Goal: Task Accomplishment & Management: Complete application form

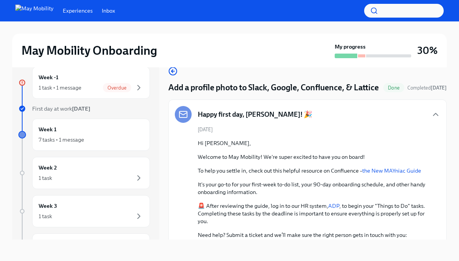
scroll to position [253, 0]
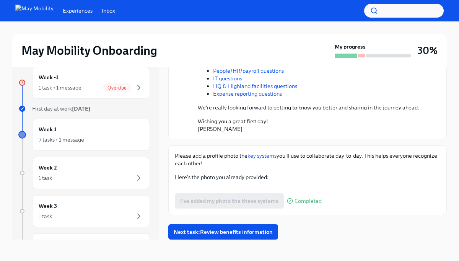
click at [445, 145] on div "Please add a profile photo the key systems you'll use to collaborate day-to-day…" at bounding box center [307, 180] width 279 height 70
click at [236, 230] on span "Next task : Review benefits information" at bounding box center [223, 232] width 99 height 8
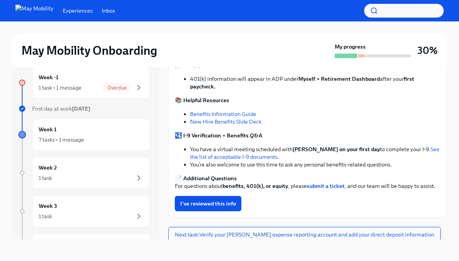
scroll to position [320, 0]
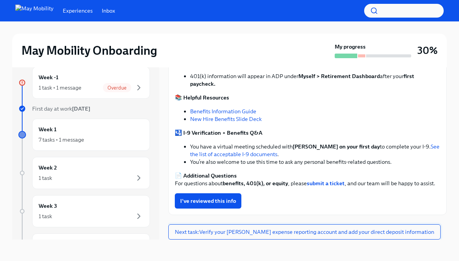
click at [221, 231] on span "Next task : Verify your Fyle expense reporting account and add your direct depo…" at bounding box center [304, 232] width 259 height 8
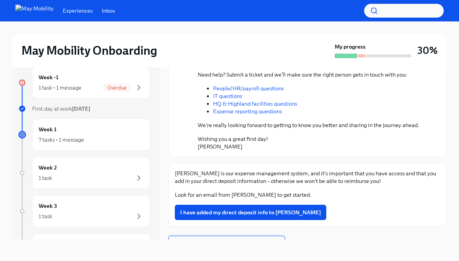
scroll to position [183, 0]
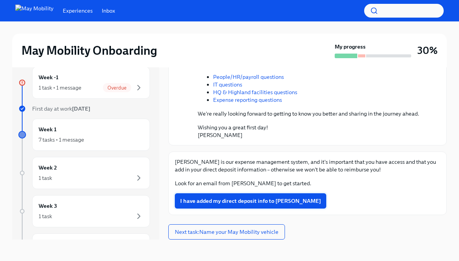
click at [229, 200] on span "I have added my direct deposit info to [PERSON_NAME]" at bounding box center [250, 201] width 141 height 8
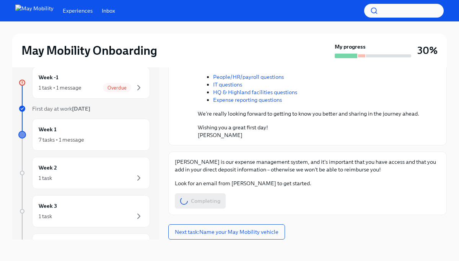
scroll to position [0, 0]
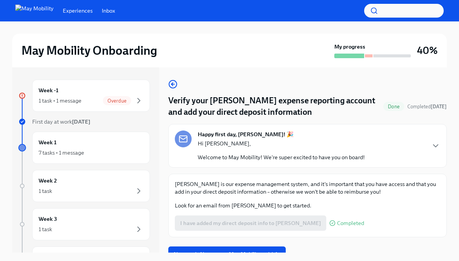
click at [310, 245] on div "Verify your Fyle expense reporting account and add your direct deposit informat…" at bounding box center [307, 171] width 279 height 182
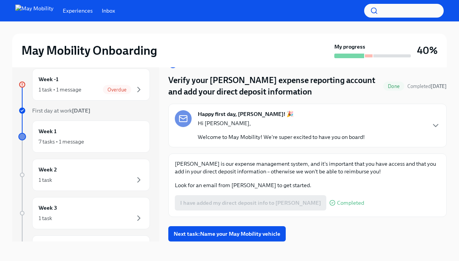
scroll to position [13, 0]
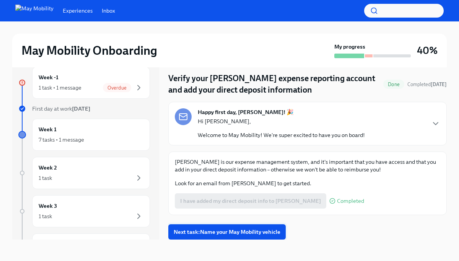
click at [265, 232] on span "Next task : Name your May Mobility vehicle" at bounding box center [227, 232] width 107 height 8
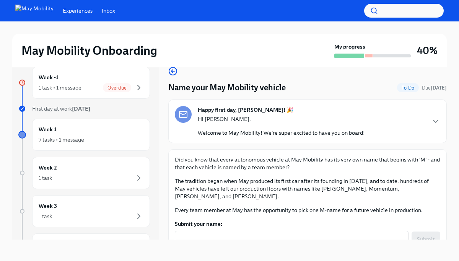
click at [362, 174] on div "Did you know that every autonomous vehicle at May Mobility has its very own nam…" at bounding box center [308, 185] width 266 height 58
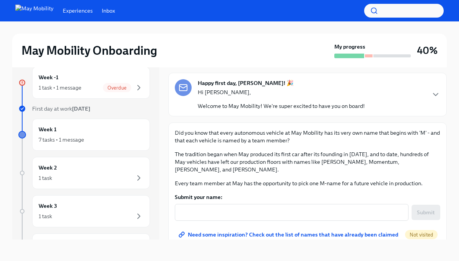
scroll to position [28, 0]
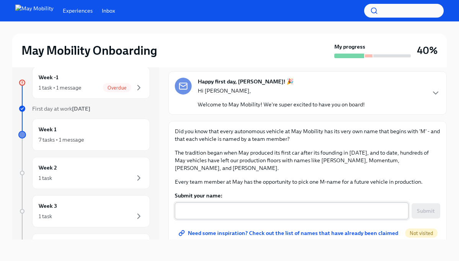
click at [354, 206] on textarea "Submit your name:" at bounding box center [291, 210] width 225 height 9
click at [337, 229] on span "Need some inspiration? Check out the list of names that have already been claim…" at bounding box center [289, 233] width 218 height 8
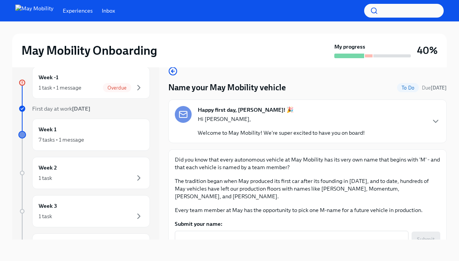
scroll to position [0, 0]
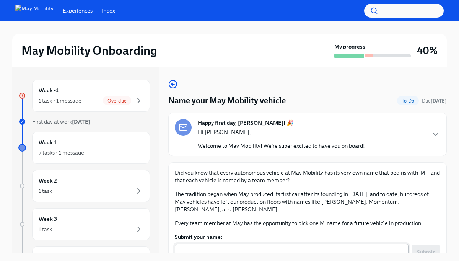
click at [369, 249] on div "x ​" at bounding box center [292, 252] width 234 height 17
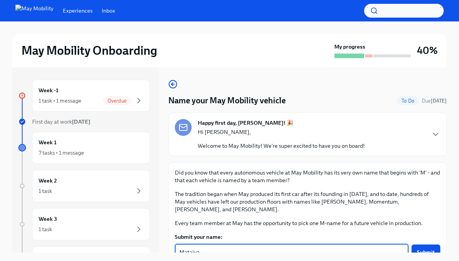
type textarea "Mataiva"
click at [428, 248] on span "Submit" at bounding box center [426, 252] width 18 height 8
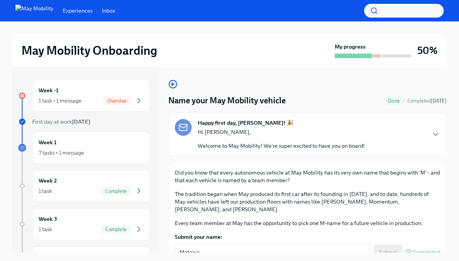
click at [352, 233] on label "Submit your name:" at bounding box center [308, 237] width 266 height 8
click at [352, 248] on textarea "Mataiva" at bounding box center [272, 252] width 187 height 9
click at [450, 225] on div "May Mobility Onboarding My progress 50% Week -1 1 task • 1 message Overdue Firs…" at bounding box center [229, 147] width 459 height 253
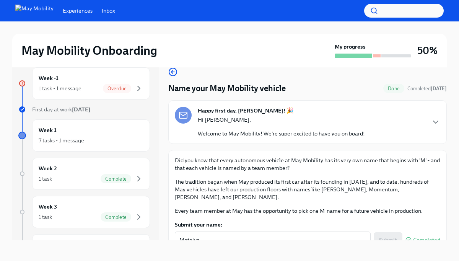
scroll to position [13, 0]
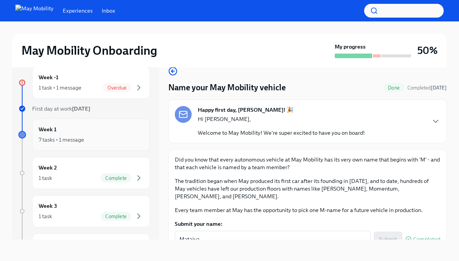
click at [72, 135] on div "Week 1 7 tasks • 1 message" at bounding box center [91, 134] width 105 height 19
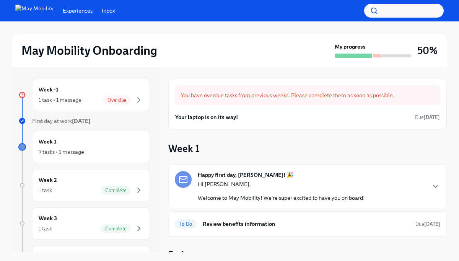
click at [329, 157] on div "Week 1 Happy first day, Octavia! 🎉 Hi Octavia, Welcome to May Mobility! We're s…" at bounding box center [307, 213] width 279 height 142
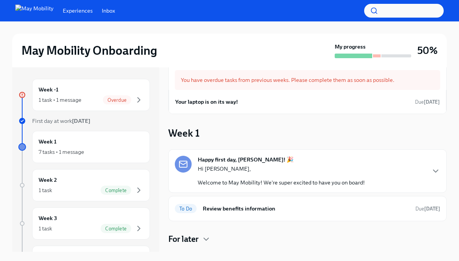
scroll to position [32, 0]
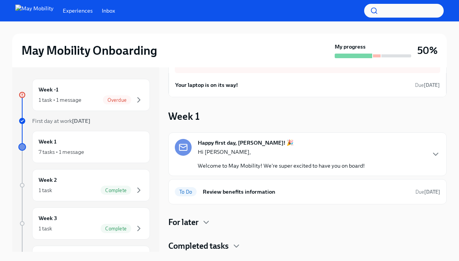
click at [202, 222] on div "For later" at bounding box center [307, 222] width 279 height 11
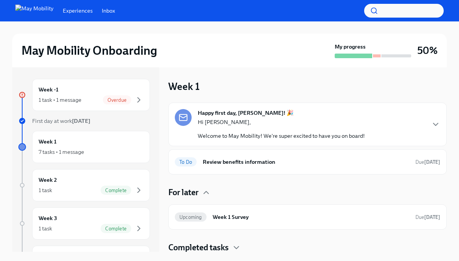
scroll to position [64, 0]
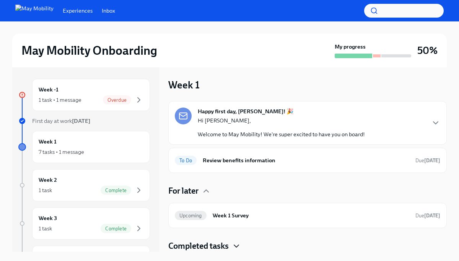
click at [238, 246] on icon "button" at bounding box center [236, 245] width 9 height 9
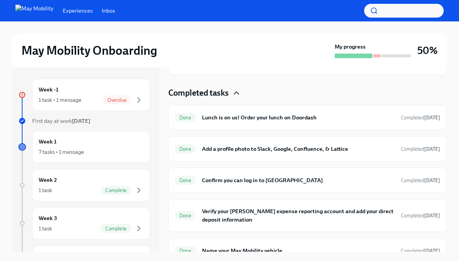
scroll to position [228, 0]
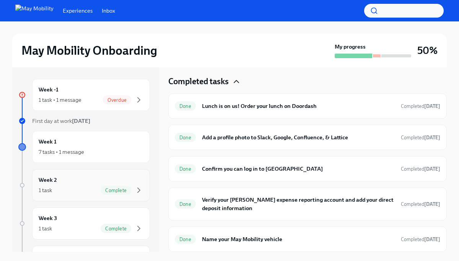
click at [89, 188] on div "1 task Complete" at bounding box center [91, 190] width 105 height 9
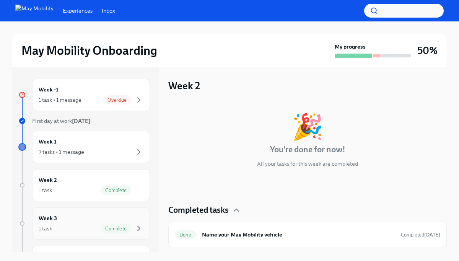
click at [86, 222] on div "Week 3 1 task Complete" at bounding box center [91, 223] width 105 height 19
click at [157, 227] on div "Week -1 1 task • 1 message Overdue First day at work Oct 13th Week 1 7 tasks • …" at bounding box center [85, 159] width 147 height 185
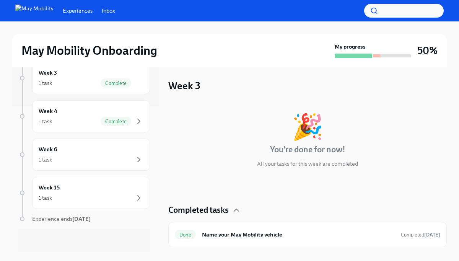
scroll to position [147, 0]
click at [116, 153] on div "Week 6 1 task" at bounding box center [91, 152] width 105 height 19
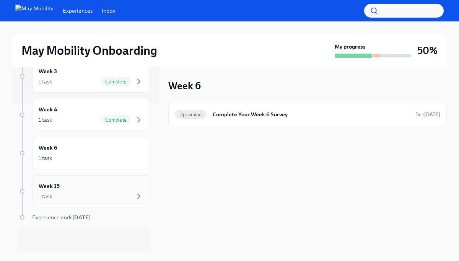
click at [109, 192] on div "1 task" at bounding box center [91, 196] width 105 height 9
click at [170, 184] on div "Week 15 Upcoming Complete Your 100 Day Survey Due Jan 23rd" at bounding box center [307, 159] width 279 height 185
click at [153, 148] on div "Week -1 1 task • 1 message Overdue First day at work Oct 13th Week 1 7 tasks • …" at bounding box center [85, 159] width 147 height 185
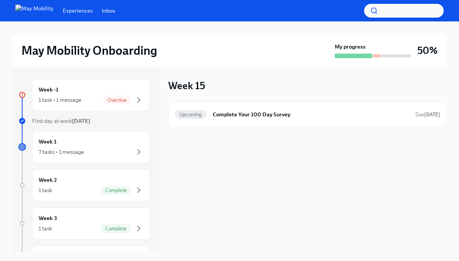
scroll to position [0, 0]
click at [119, 148] on div "7 tasks • 1 message" at bounding box center [91, 152] width 105 height 9
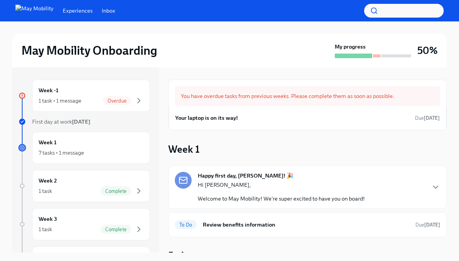
click at [389, 139] on div "You have overdue tasks from previous weeks. Please complete them as soon as pos…" at bounding box center [307, 198] width 279 height 236
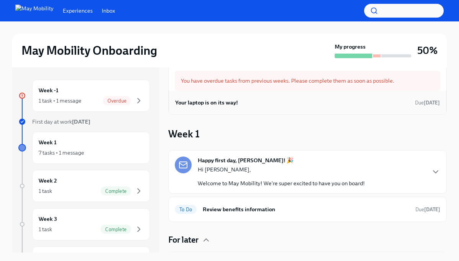
click at [236, 103] on h6 "Your laptop is on its way!" at bounding box center [206, 102] width 63 height 8
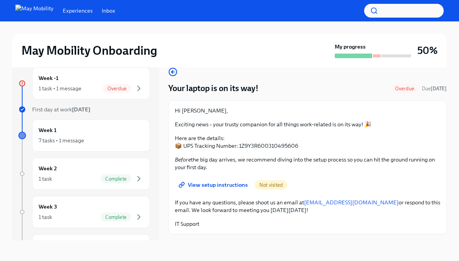
scroll to position [13, 0]
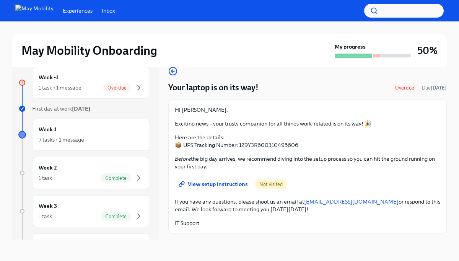
click at [227, 186] on span "View setup instructions" at bounding box center [214, 184] width 68 height 8
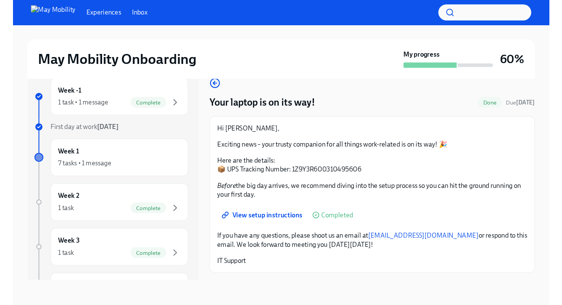
scroll to position [0, 0]
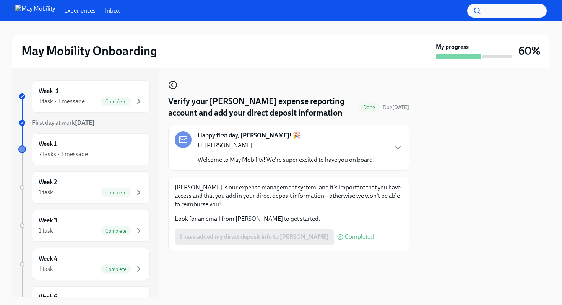
click at [173, 84] on icon "button" at bounding box center [172, 84] width 2 height 3
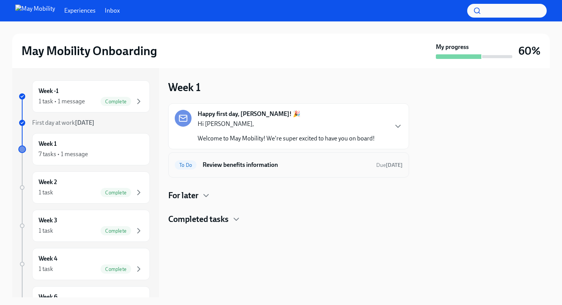
click at [260, 169] on h6 "Review benefits information" at bounding box center [287, 165] width 168 height 8
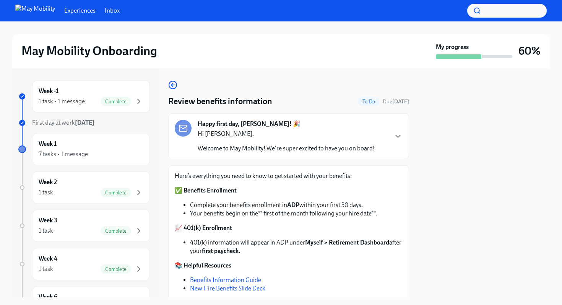
click at [238, 261] on link "Benefits Information Guide" at bounding box center [225, 279] width 71 height 7
click at [455, 224] on div at bounding box center [485, 182] width 132 height 229
click at [455, 220] on div at bounding box center [485, 182] width 132 height 229
click at [320, 230] on p "📈 401(k) Enrollment" at bounding box center [289, 228] width 228 height 8
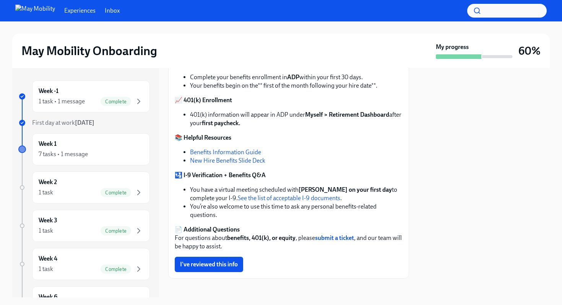
scroll to position [134, 0]
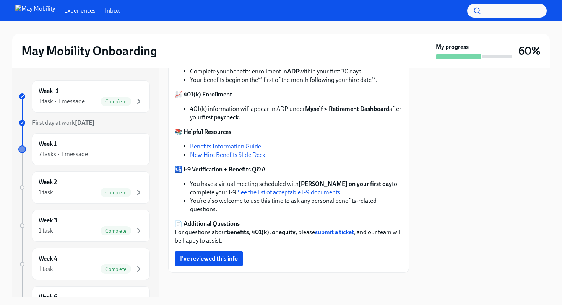
click at [251, 154] on link "New Hire Benefits Slide Deck" at bounding box center [227, 154] width 75 height 7
click at [224, 259] on span "I've reviewed this info" at bounding box center [209, 259] width 58 height 8
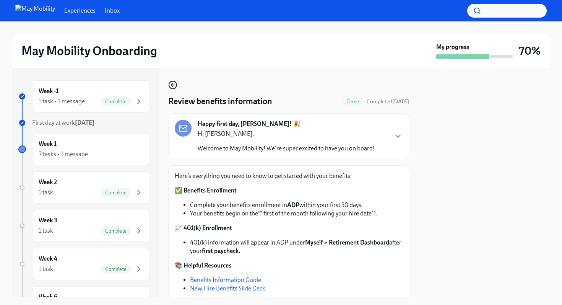
click at [173, 84] on icon "button" at bounding box center [172, 84] width 9 height 9
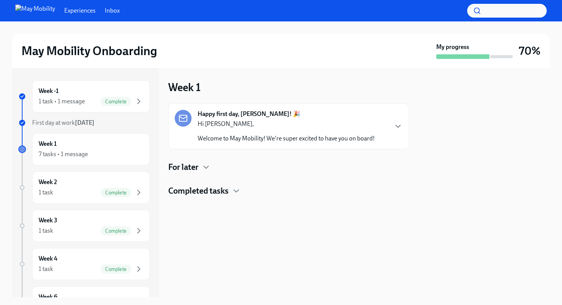
click at [384, 200] on div at bounding box center [288, 209] width 241 height 24
click at [402, 125] on icon "button" at bounding box center [398, 126] width 9 height 9
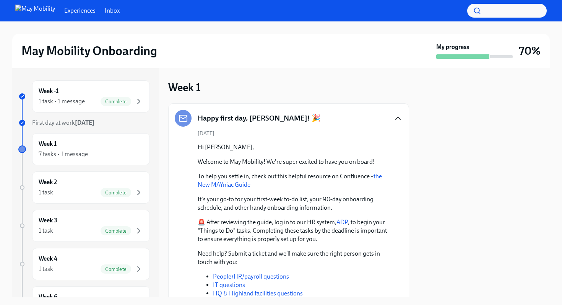
click at [430, 131] on div at bounding box center [485, 182] width 132 height 229
click at [430, 130] on div at bounding box center [485, 182] width 132 height 229
click at [390, 146] on div "Hi [PERSON_NAME], Welcome to May Mobility! We're super excited to have you on b…" at bounding box center [294, 247] width 193 height 209
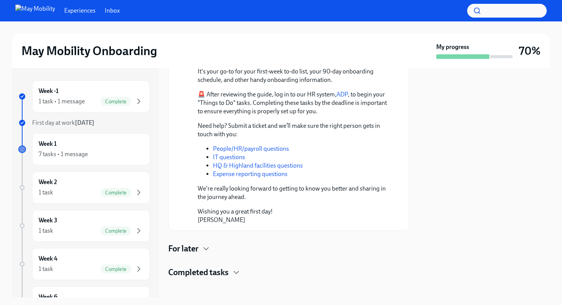
scroll to position [133, 0]
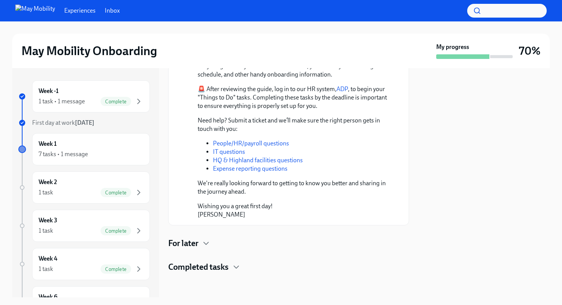
click at [190, 243] on h4 "For later" at bounding box center [183, 243] width 30 height 11
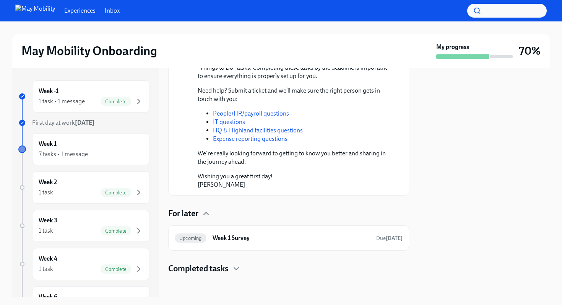
scroll to position [165, 0]
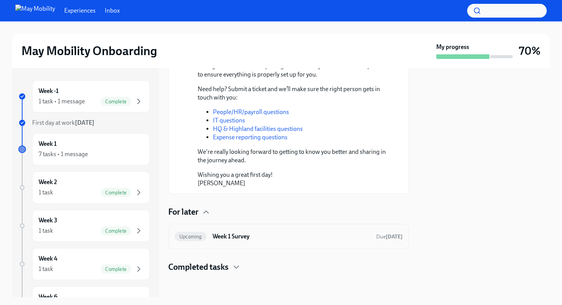
click at [195, 238] on span "Upcoming" at bounding box center [191, 237] width 32 height 6
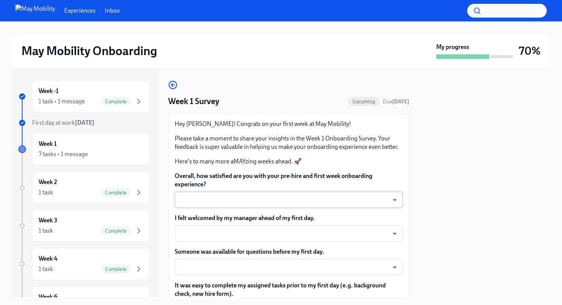
click at [234, 204] on body "Experiences Inbox May Mobility Onboarding My progress 70% Week -1 1 task • 1 me…" at bounding box center [281, 152] width 562 height 305
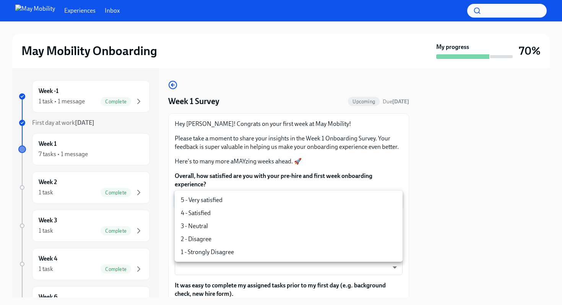
click at [225, 202] on li "5 - Very satisfied" at bounding box center [289, 200] width 228 height 13
type input "insi6vOkl"
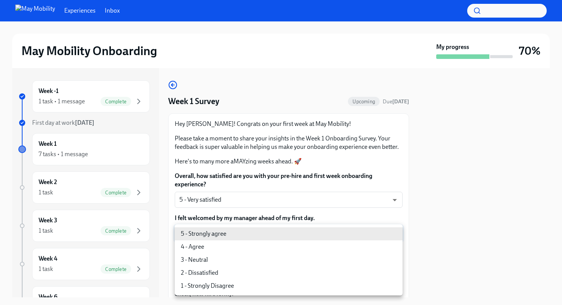
click at [220, 229] on body "Experiences Inbox May Mobility Onboarding My progress 70% Week -1 1 task • 1 me…" at bounding box center [281, 152] width 562 height 305
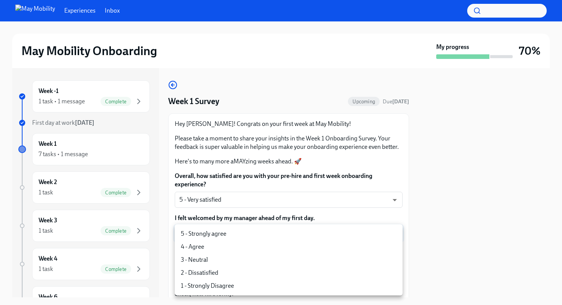
click at [215, 238] on li "5 - Strongly agree" at bounding box center [289, 233] width 228 height 13
type input "4QmcvkkGx"
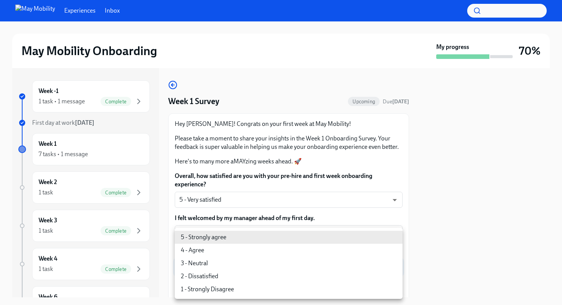
click at [219, 261] on body "Experiences Inbox May Mobility Onboarding My progress 70% Week -1 1 task • 1 me…" at bounding box center [281, 152] width 562 height 305
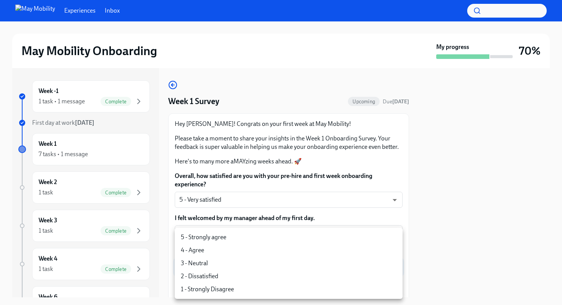
click at [214, 236] on li "5 - Strongly agree" at bounding box center [289, 237] width 228 height 13
type input "4QmcvkkGx"
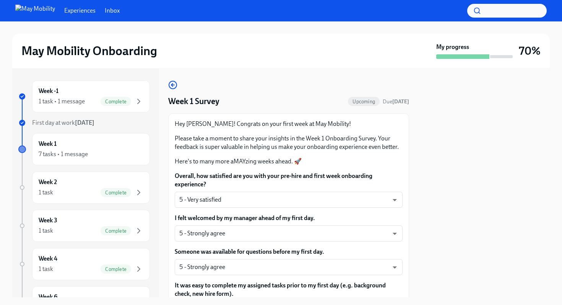
click at [448, 224] on div at bounding box center [485, 182] width 132 height 229
click at [401, 217] on label "I felt welcomed by my manager ahead of my first day." at bounding box center [289, 218] width 228 height 8
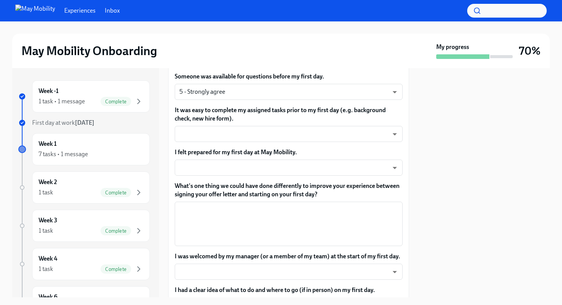
scroll to position [199, 0]
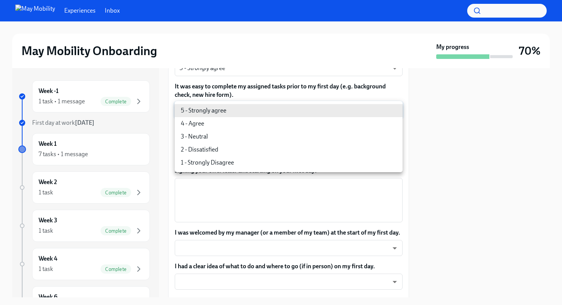
click at [350, 107] on body "Experiences Inbox May Mobility Onboarding My progress 70% Week -1 1 task • 1 me…" at bounding box center [281, 152] width 562 height 305
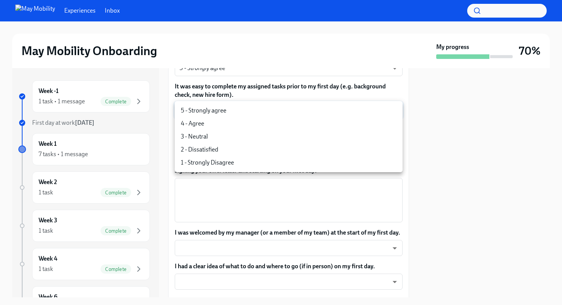
click at [284, 118] on li "4 - Agree" at bounding box center [289, 123] width 228 height 13
type input "Gy-NqFQ7a"
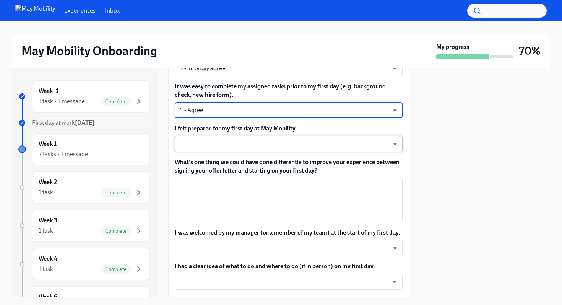
click at [269, 147] on body "Experiences Inbox May Mobility Onboarding My progress 70% Week -1 1 task • 1 me…" at bounding box center [281, 152] width 562 height 305
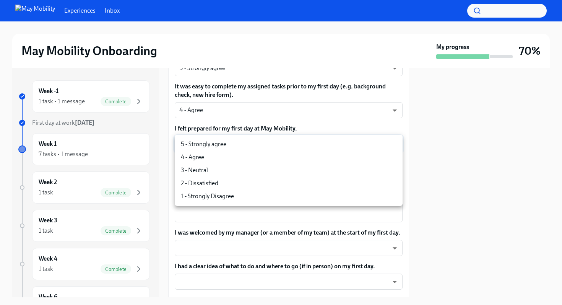
click at [255, 151] on li "4 - Agree" at bounding box center [289, 157] width 228 height 13
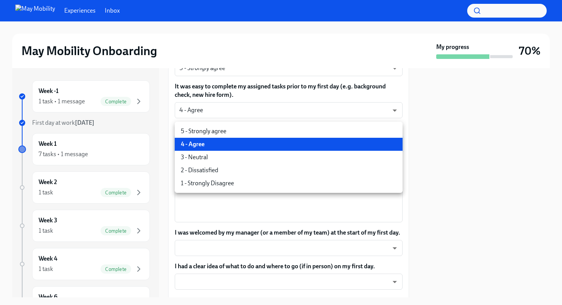
click at [258, 144] on body "Experiences Inbox May Mobility Onboarding My progress 70% Week -1 1 task • 1 me…" at bounding box center [281, 152] width 562 height 305
click at [248, 134] on li "5 - Strongly agree" at bounding box center [289, 131] width 228 height 13
type input "4QmcvkkGx"
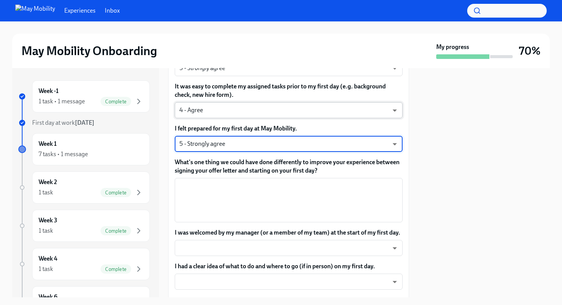
click at [240, 112] on body "Experiences Inbox May Mobility Onboarding My progress 70% Week -1 1 task • 1 me…" at bounding box center [281, 152] width 562 height 305
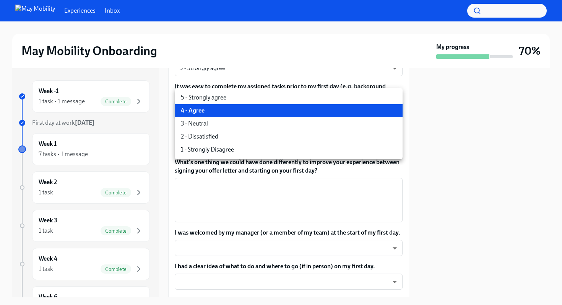
click at [238, 98] on li "5 - Strongly agree" at bounding box center [289, 97] width 228 height 13
type input "4QmcvkkGx"
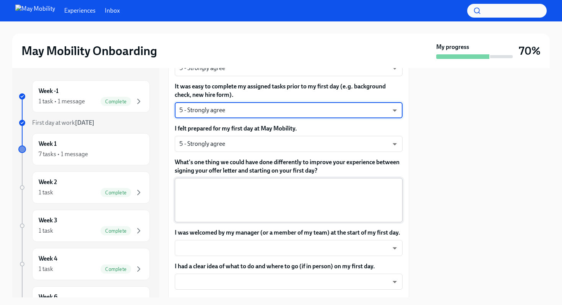
click at [274, 189] on textarea "What's one thing we could have done differently to improve your experience betw…" at bounding box center [288, 200] width 219 height 37
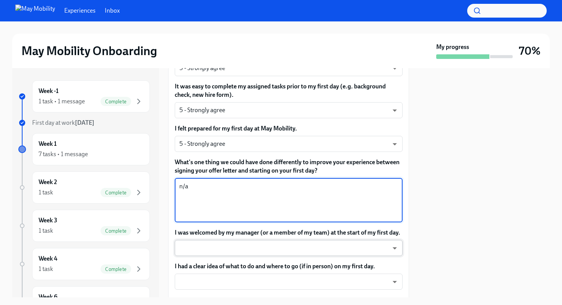
type textarea "n/a"
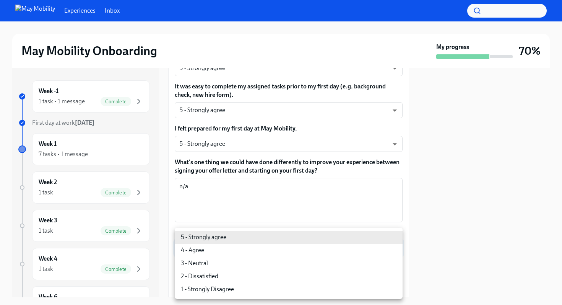
click at [303, 248] on body "Experiences Inbox May Mobility Onboarding My progress 70% Week -1 1 task • 1 me…" at bounding box center [281, 152] width 562 height 305
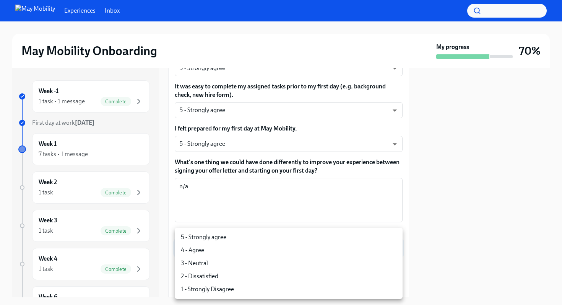
click at [290, 238] on li "5 - Strongly agree" at bounding box center [289, 237] width 228 height 13
type input "4QmcvkkGx"
click at [290, 238] on li "5 - Strongly agree" at bounding box center [289, 237] width 228 height 13
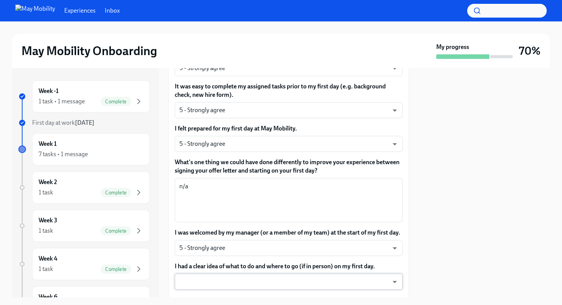
click at [277, 261] on body "Experiences Inbox May Mobility Onboarding My progress 70% Week -1 1 task • 1 me…" at bounding box center [281, 152] width 562 height 305
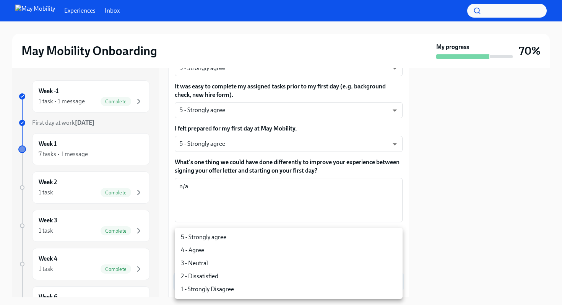
click at [255, 233] on li "5 - Strongly agree" at bounding box center [289, 237] width 228 height 13
type input "4QmcvkkGx"
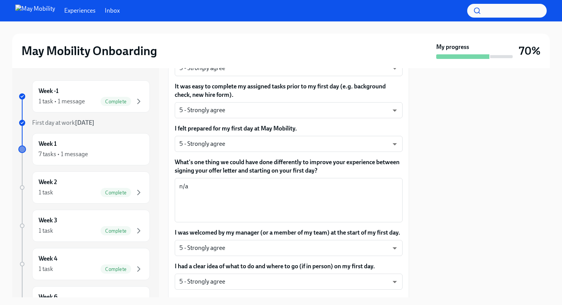
click at [453, 199] on div at bounding box center [485, 182] width 132 height 229
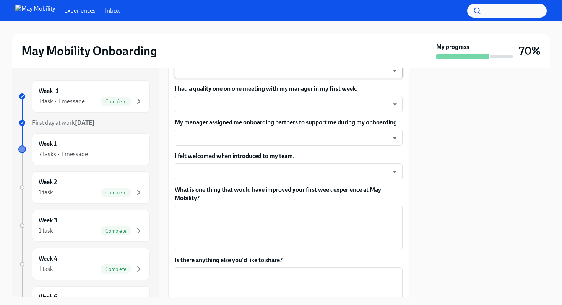
scroll to position [438, 0]
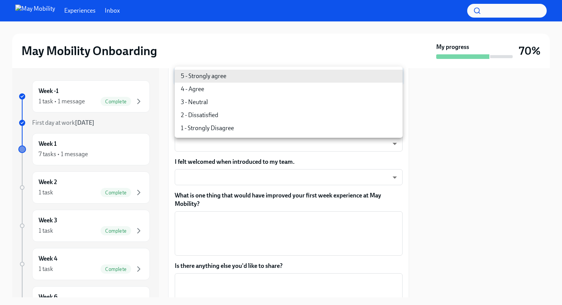
click at [360, 78] on body "Experiences Inbox May Mobility Onboarding My progress 70% Week -1 1 task • 1 me…" at bounding box center [281, 152] width 562 height 305
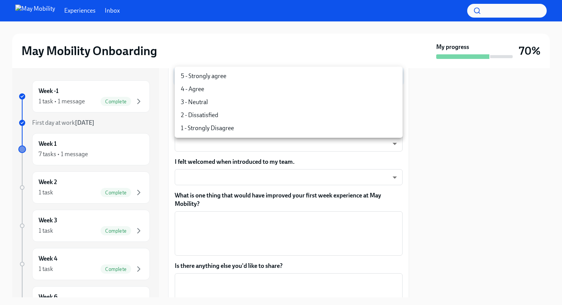
click at [306, 80] on li "5 - Strongly agree" at bounding box center [289, 76] width 228 height 13
type input "4QmcvkkGx"
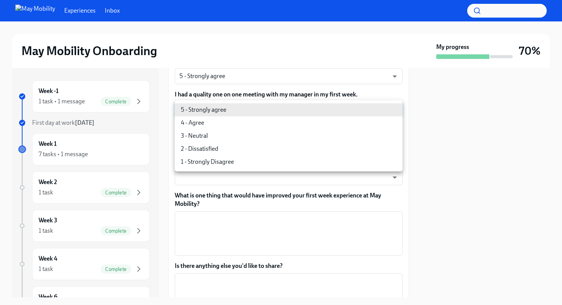
click at [290, 110] on body "Experiences Inbox May Mobility Onboarding My progress 70% Week -1 1 task • 1 me…" at bounding box center [281, 152] width 562 height 305
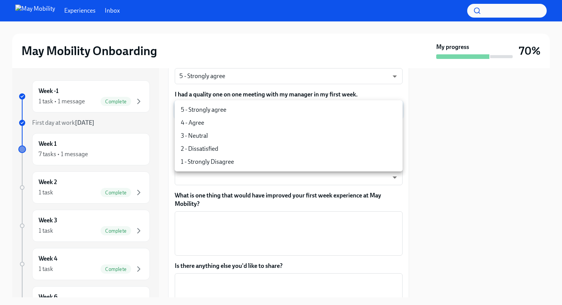
click at [282, 112] on li "5 - Strongly agree" at bounding box center [289, 109] width 228 height 13
type input "4QmcvkkGx"
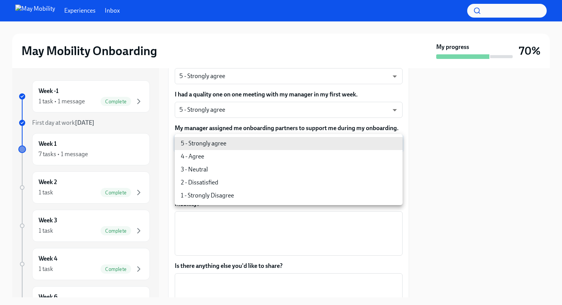
click at [284, 145] on body "Experiences Inbox May Mobility Onboarding My progress 70% Week -1 1 task • 1 me…" at bounding box center [281, 152] width 562 height 305
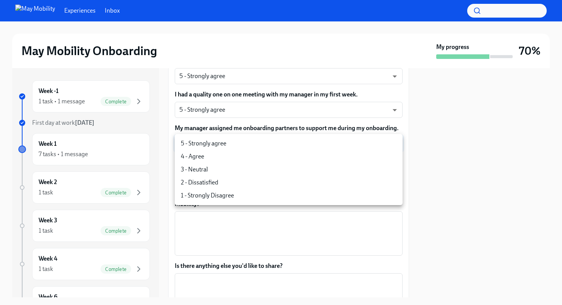
click at [279, 143] on li "5 - Strongly agree" at bounding box center [289, 143] width 228 height 13
type input "4QmcvkkGx"
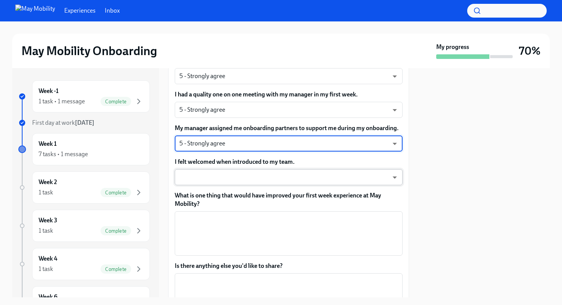
click at [284, 178] on body "Experiences Inbox May Mobility Onboarding My progress 70% Week -1 1 task • 1 me…" at bounding box center [281, 152] width 562 height 305
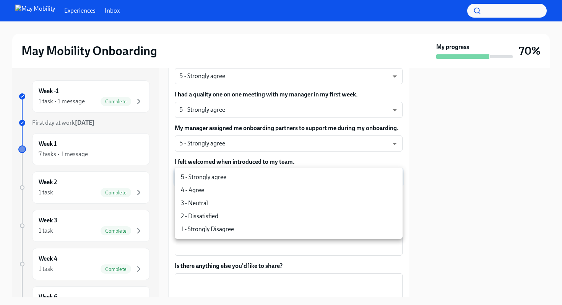
click at [270, 177] on li "5 - Strongly agree" at bounding box center [289, 177] width 228 height 13
type input "4QmcvkkGx"
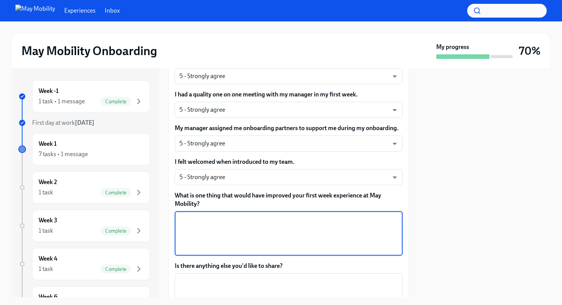
click at [269, 221] on textarea "What is one thing that would have improved your first week experience at May Mo…" at bounding box center [288, 233] width 219 height 37
type textarea "n/a"
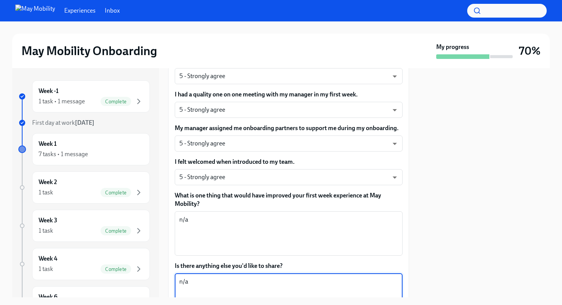
type textarea "n/a"
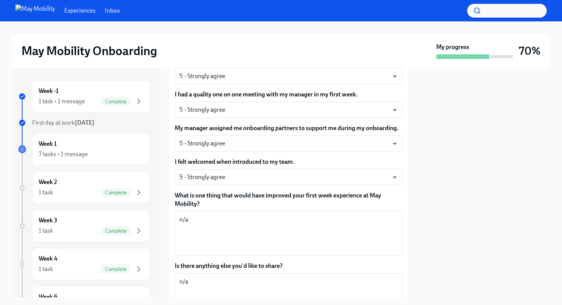
click at [398, 202] on label "What is one thing that would have improved your first week experience at May Mo…" at bounding box center [289, 199] width 228 height 17
click at [398, 215] on textarea "n/a" at bounding box center [288, 233] width 219 height 37
click at [387, 161] on label "I felt welcomed when introduced to my team." at bounding box center [289, 162] width 228 height 8
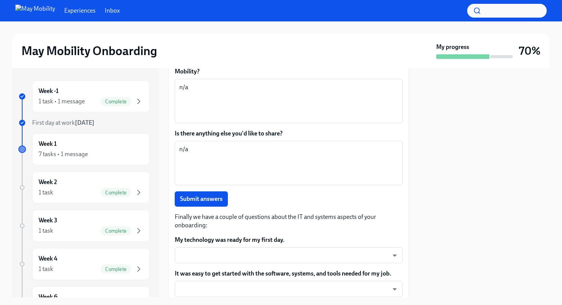
scroll to position [606, 0]
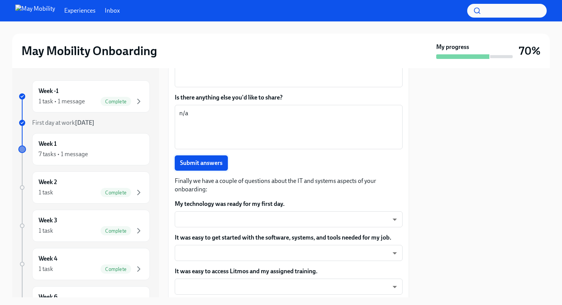
click at [215, 163] on span "Submit answers" at bounding box center [201, 163] width 42 height 8
click at [242, 217] on body "Experiences Inbox May Mobility Onboarding My progress 70% Week -1 1 task • 1 me…" at bounding box center [281, 152] width 562 height 305
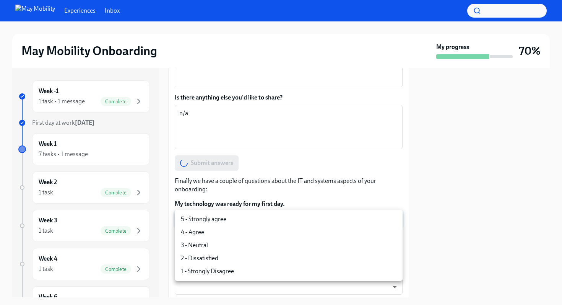
click at [227, 219] on li "5 - Strongly agree" at bounding box center [289, 219] width 228 height 13
type input "4QmcvkkGx"
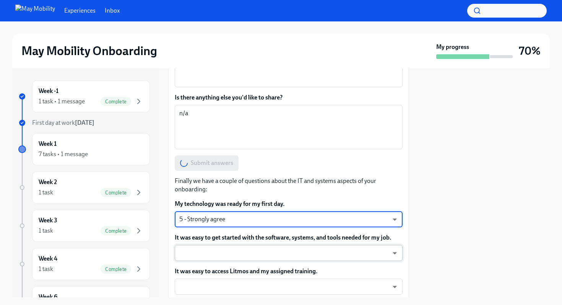
click at [220, 256] on body "Experiences Inbox May Mobility Onboarding My progress 70% Week -1 1 task • 1 me…" at bounding box center [281, 152] width 562 height 305
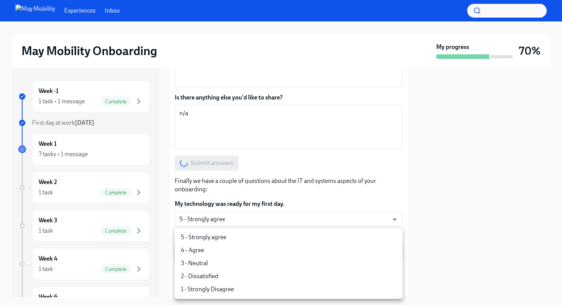
click at [216, 232] on li "5 - Strongly agree" at bounding box center [289, 237] width 228 height 13
type input "4QmcvkkGx"
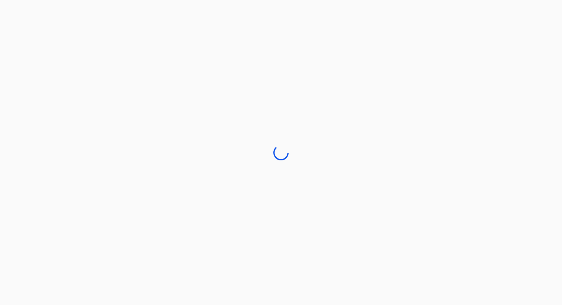
click at [214, 261] on div at bounding box center [281, 152] width 562 height 305
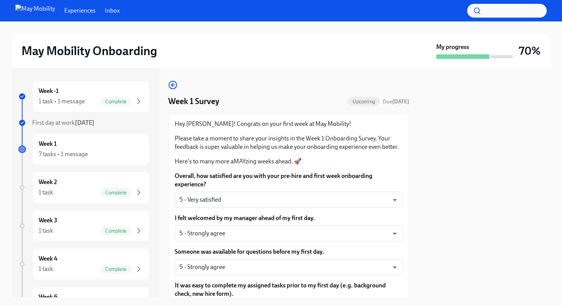
click at [454, 177] on div at bounding box center [485, 182] width 132 height 229
click at [394, 174] on label "Overall, how satisfied are you with your pre-hire and first week onboarding exp…" at bounding box center [289, 180] width 228 height 17
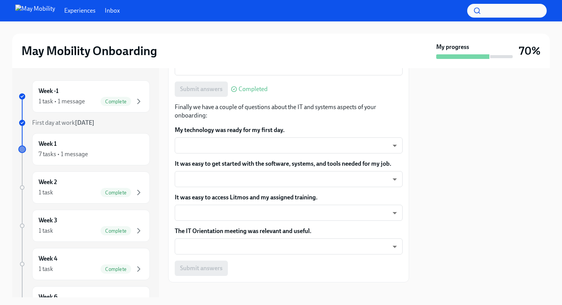
scroll to position [690, 0]
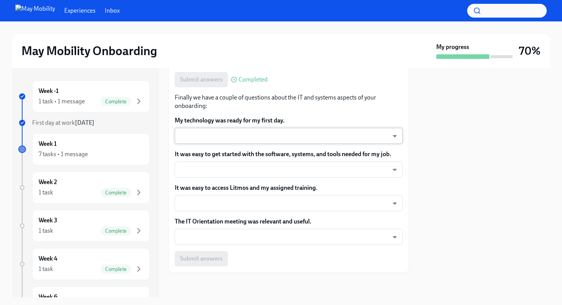
click at [316, 136] on body "Experiences Inbox May Mobility Onboarding My progress 70% Week -1 1 task • 1 me…" at bounding box center [281, 152] width 562 height 305
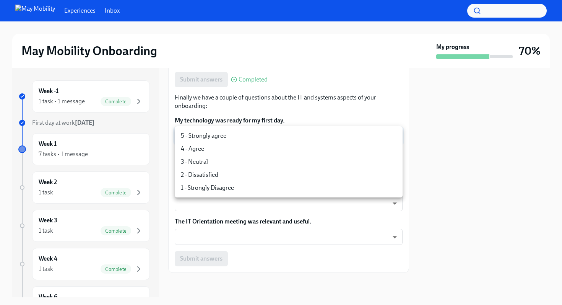
click at [263, 138] on li "5 - Strongly agree" at bounding box center [289, 135] width 228 height 13
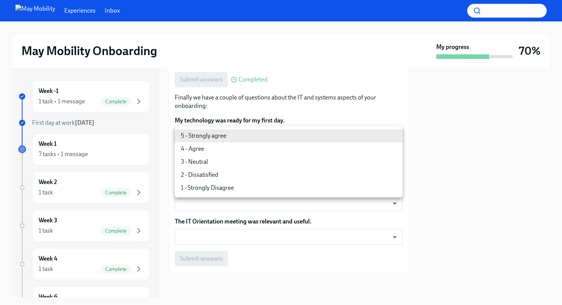
type input "4QmcvkkGx"
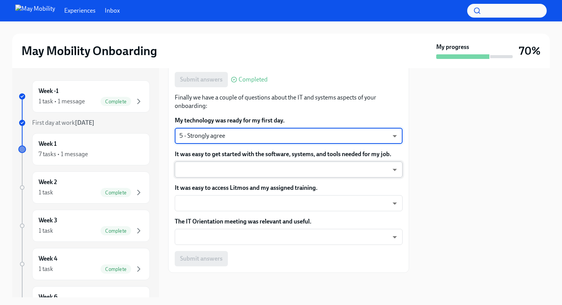
click at [241, 163] on body "Experiences Inbox May Mobility Onboarding My progress 70% Week -1 1 task • 1 me…" at bounding box center [281, 152] width 562 height 305
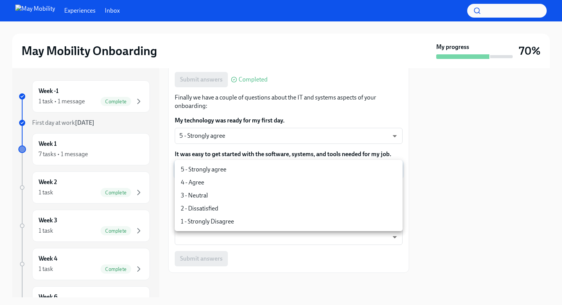
click at [232, 170] on li "5 - Strongly agree" at bounding box center [289, 169] width 228 height 13
type input "4QmcvkkGx"
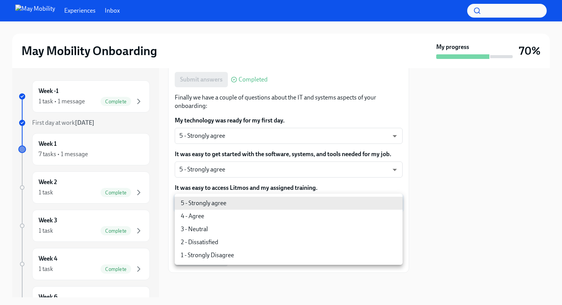
click at [230, 199] on body "Experiences Inbox May Mobility Onboarding My progress 70% Week -1 1 task • 1 me…" at bounding box center [281, 152] width 562 height 305
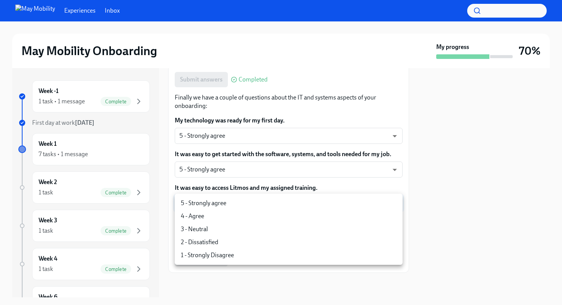
click at [227, 203] on li "5 - Strongly agree" at bounding box center [289, 203] width 228 height 13
type input "4QmcvkkGx"
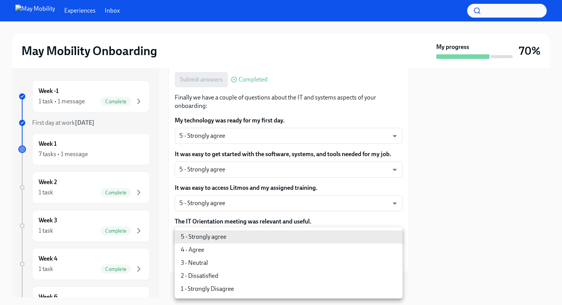
click at [217, 235] on body "Experiences Inbox May Mobility Onboarding My progress 70% Week -1 1 task • 1 me…" at bounding box center [281, 152] width 562 height 305
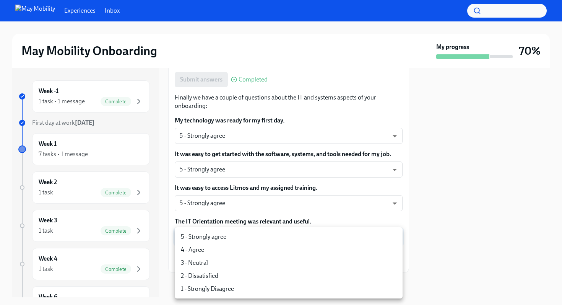
click at [215, 236] on li "5 - Strongly agree" at bounding box center [289, 236] width 228 height 13
type input "4QmcvkkGx"
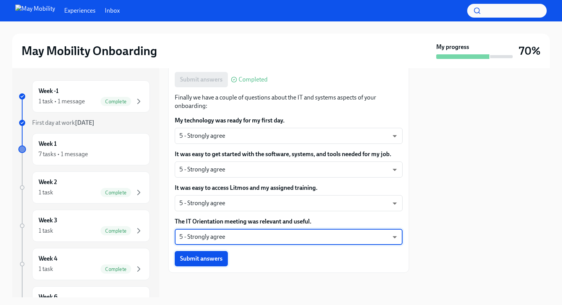
click at [207, 257] on span "Submit answers" at bounding box center [201, 259] width 42 height 8
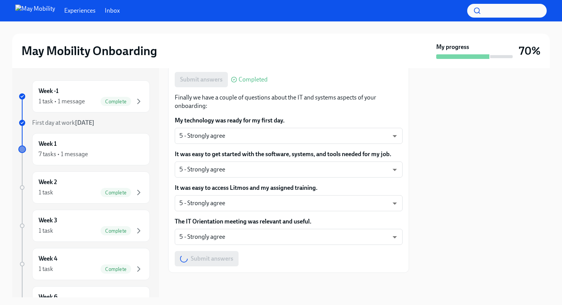
click at [349, 87] on div "Submit answers Completed" at bounding box center [289, 79] width 228 height 15
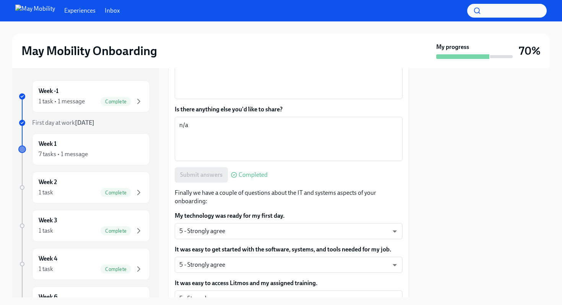
scroll to position [573, 0]
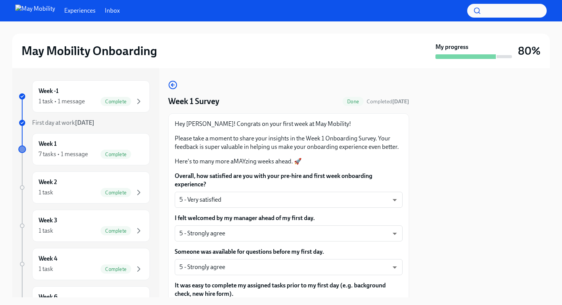
click at [356, 132] on div "Hey [PERSON_NAME]! Congrats on your first week at May Mobility! Please take a m…" at bounding box center [289, 143] width 228 height 46
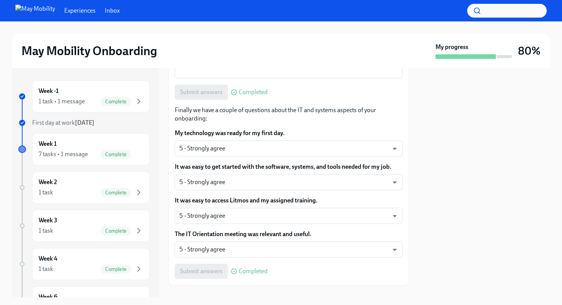
scroll to position [690, 0]
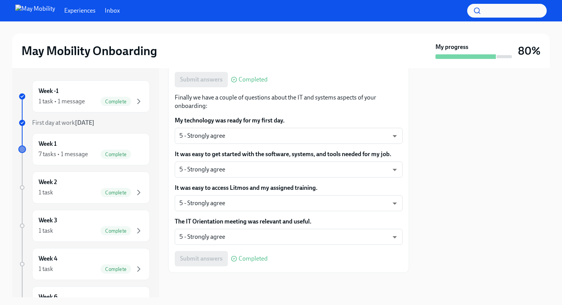
click at [153, 120] on div "Week -1 1 task • 1 message Complete First day at work [DATE] Week 1 7 tasks • 1…" at bounding box center [85, 182] width 147 height 229
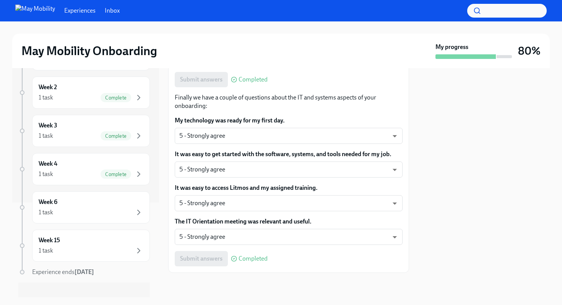
scroll to position [104, 0]
